Goal: Transaction & Acquisition: Purchase product/service

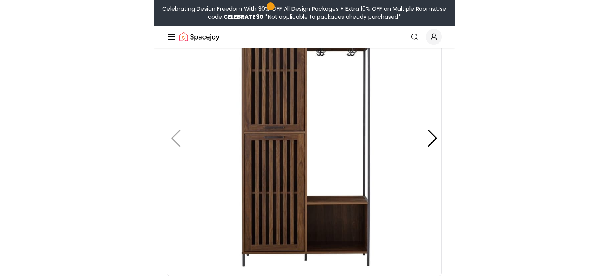
scroll to position [130, 0]
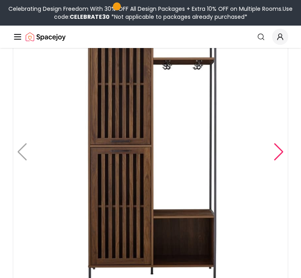
click at [282, 143] on div at bounding box center [278, 152] width 11 height 18
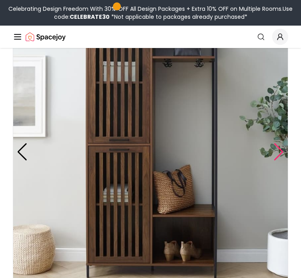
click at [282, 143] on div at bounding box center [278, 152] width 11 height 18
click at [278, 143] on div at bounding box center [278, 152] width 11 height 18
click at [280, 143] on div at bounding box center [278, 152] width 11 height 18
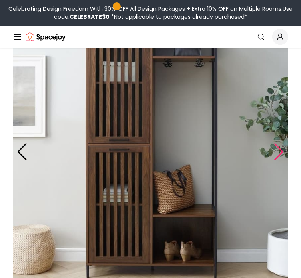
click at [280, 143] on div at bounding box center [278, 152] width 11 height 18
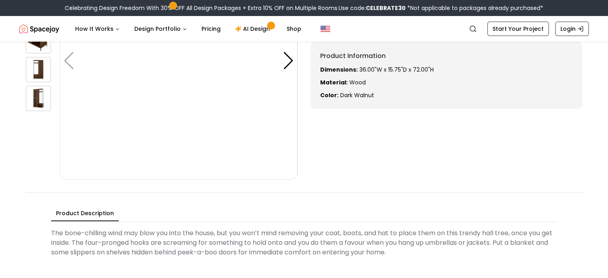
click at [45, 68] on img at bounding box center [39, 70] width 26 height 26
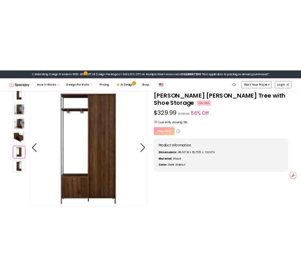
scroll to position [0, 0]
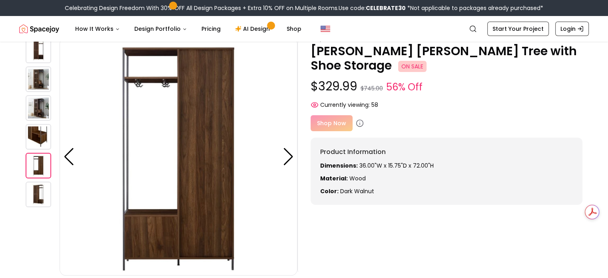
click at [43, 194] on img at bounding box center [39, 195] width 26 height 26
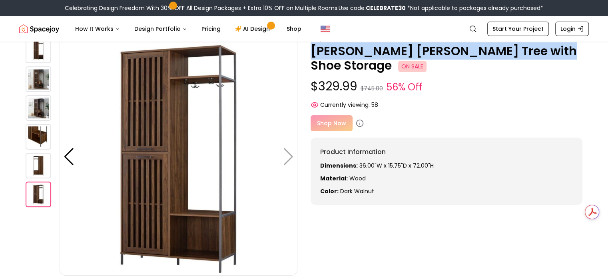
drag, startPoint x: 310, startPoint y: 51, endPoint x: 538, endPoint y: 44, distance: 227.7
click at [300, 44] on p "[PERSON_NAME] [PERSON_NAME] Tree with Shoe Storage ON SALE" at bounding box center [447, 58] width 272 height 29
copy p "[PERSON_NAME] [PERSON_NAME] Tree with Shoe Storage"
